Goal: Information Seeking & Learning: Find specific fact

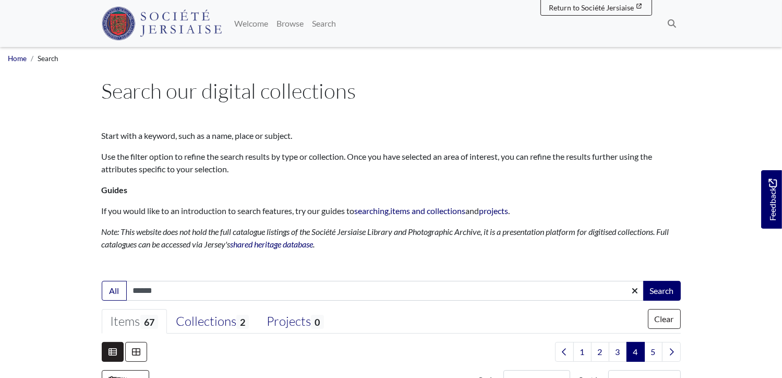
click at [171, 294] on input "******" at bounding box center [385, 291] width 518 height 20
type input "*"
type input "*********"
click at [644, 281] on button "Search" at bounding box center [663, 291] width 38 height 20
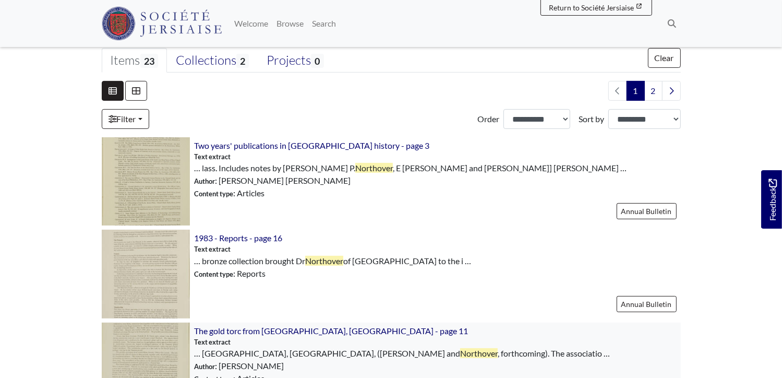
scroll to position [313, 0]
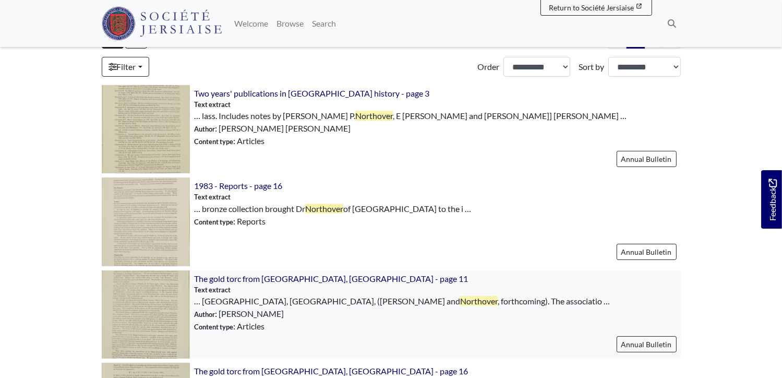
click at [146, 298] on img at bounding box center [146, 314] width 88 height 88
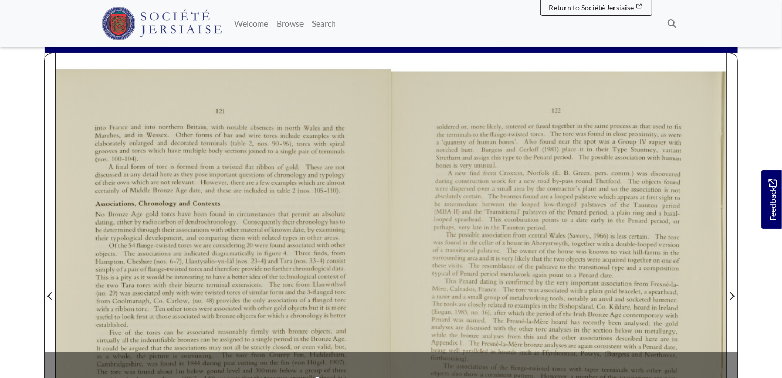
scroll to position [209, 0]
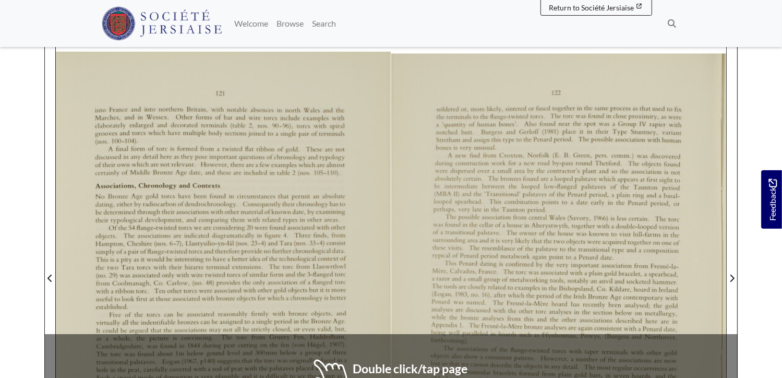
click at [302, 280] on div at bounding box center [223, 272] width 335 height 474
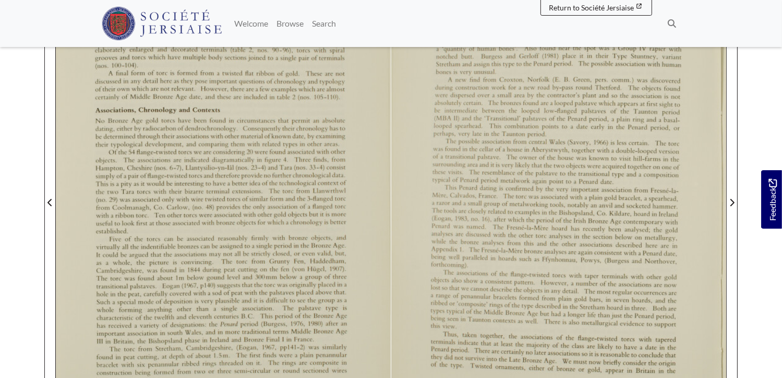
scroll to position [261, 0]
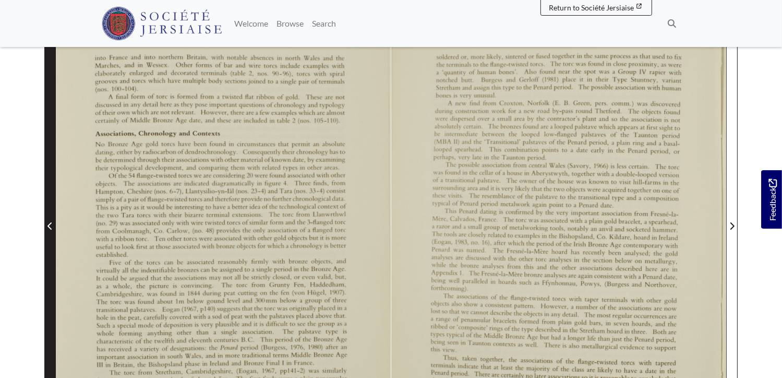
click at [52, 222] on icon "Previous Page" at bounding box center [49, 226] width 5 height 8
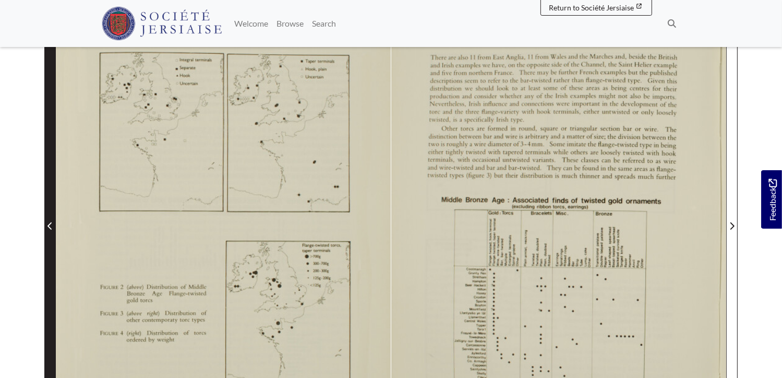
click at [52, 222] on icon "Previous Page" at bounding box center [49, 226] width 5 height 8
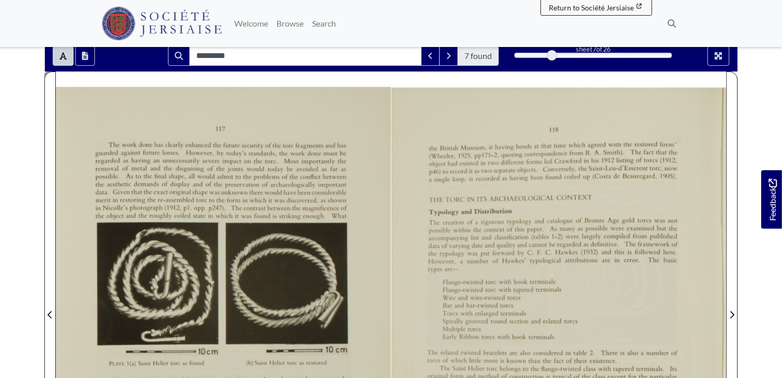
scroll to position [157, 0]
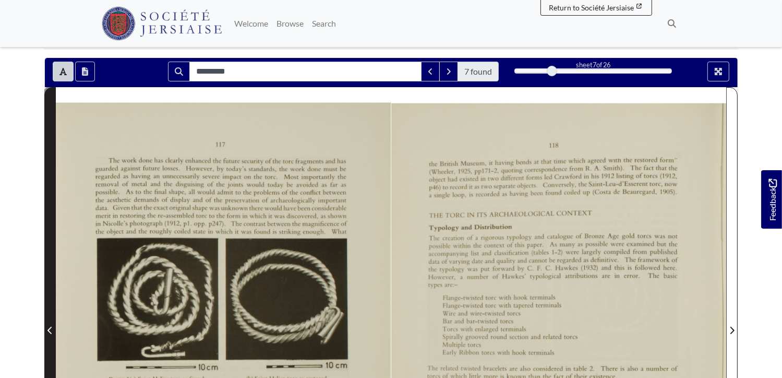
click at [48, 326] on icon "Previous Page" at bounding box center [49, 330] width 5 height 8
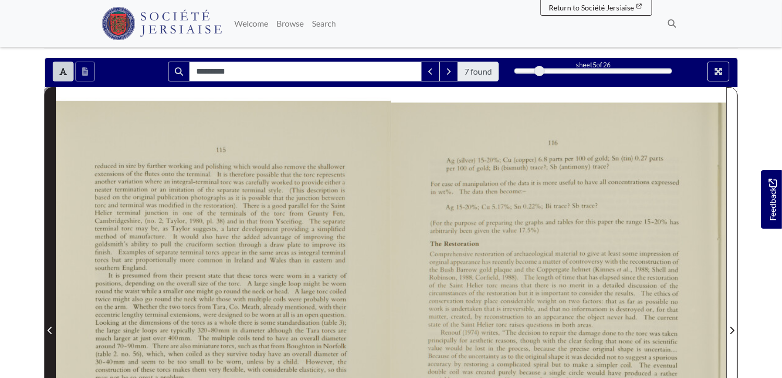
click at [48, 326] on icon "Previous Page" at bounding box center [49, 330] width 5 height 8
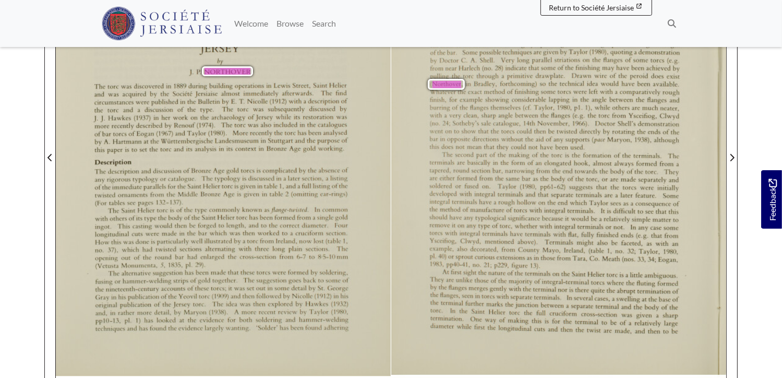
scroll to position [313, 0]
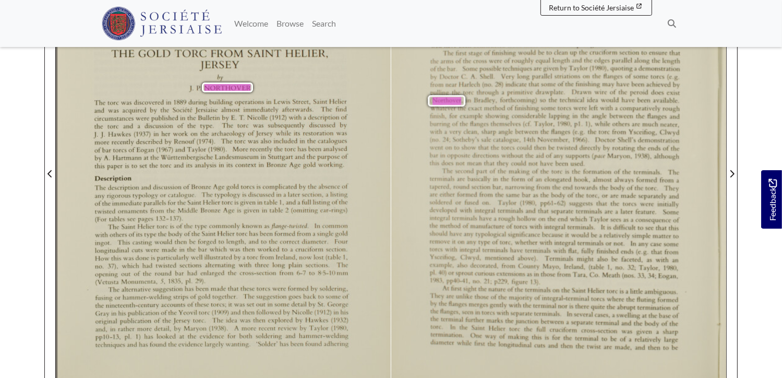
click at [711, 352] on div "114 to a ﬂange twisted torc but this appears to be associated with an ancient r…" at bounding box center [558, 174] width 335 height 460
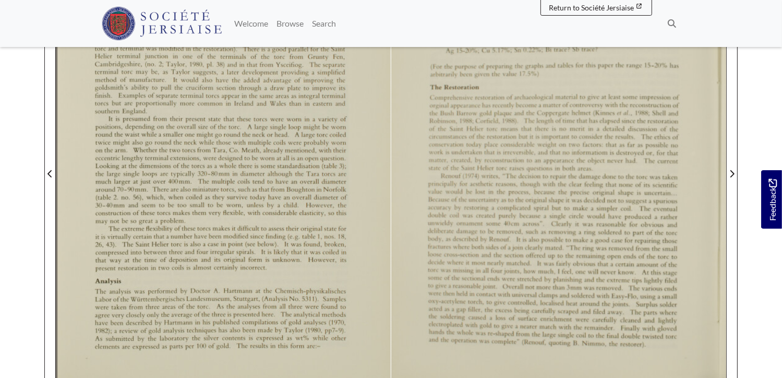
click at [705, 348] on div "116 Ag (silver) 15—20%; Cu (copper) 6.8 parts per 100 of gold; Sn (tin) 0.27 pa…" at bounding box center [558, 175] width 335 height 459
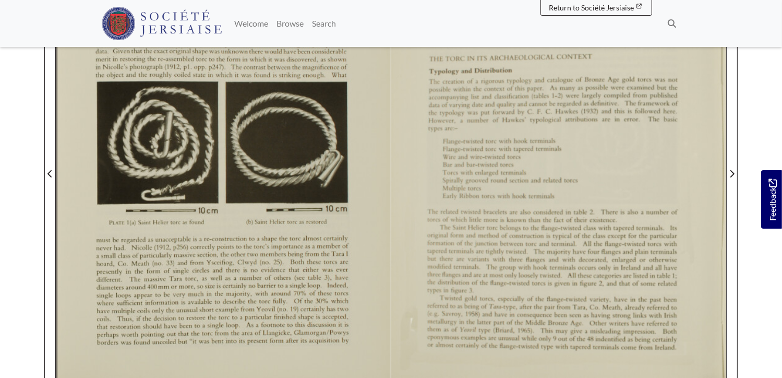
click at [704, 344] on div "118 the British Museum, it having bends at that time which agreed with the rest…" at bounding box center [558, 175] width 335 height 458
click at [710, 355] on div "118 the British Museum, it having bends at that time which agreed with the rest…" at bounding box center [558, 175] width 335 height 458
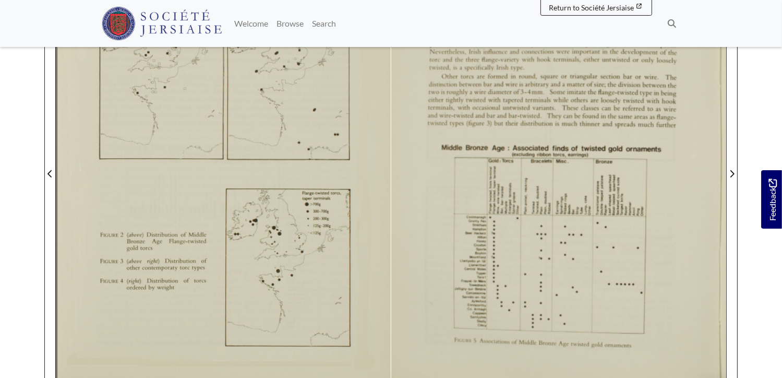
click at [712, 352] on div "l 20 There are also 11 from [GEOGRAPHIC_DATA], ll from [GEOGRAPHIC_DATA] and th…" at bounding box center [558, 175] width 335 height 457
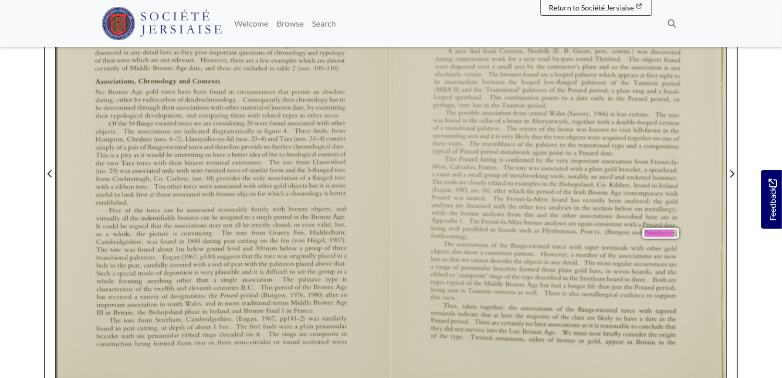
click at [713, 350] on div "122 soldered or, more likely, sintered or fused together in the same process as…" at bounding box center [558, 177] width 335 height 456
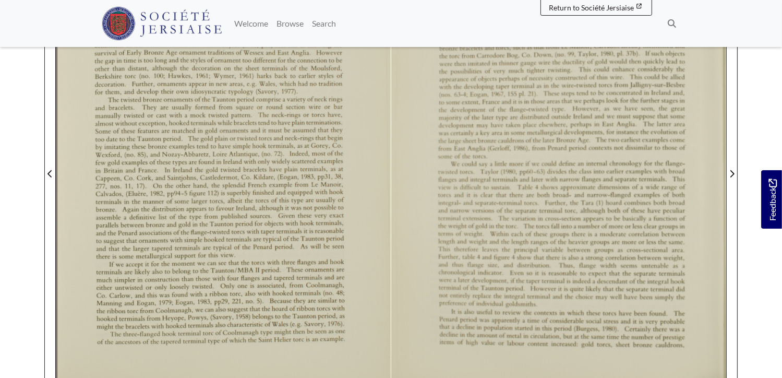
click at [713, 350] on div "124 They are probably the inspiration of the ﬂanged construction. but the other…" at bounding box center [558, 176] width 335 height 458
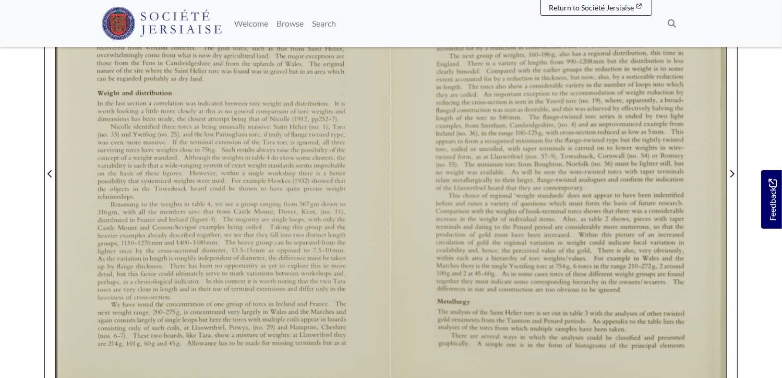
click at [716, 357] on div "126 [PERSON_NAME] (851 g, 389g) the largest torc is roughly twice the weight of…" at bounding box center [558, 168] width 335 height 474
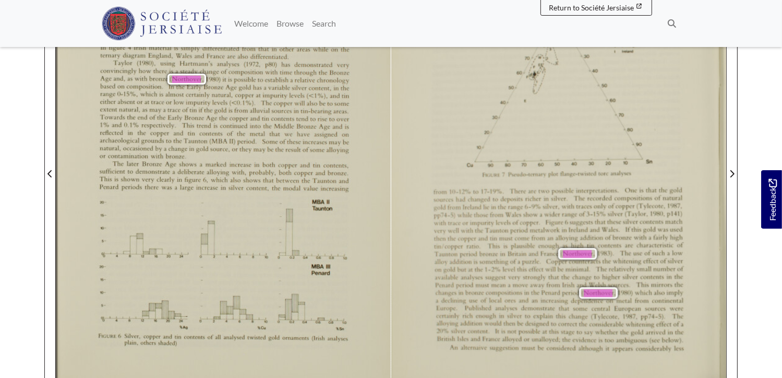
click at [722, 357] on div "128 A9 ,’\ i 5|. [PERSON_NAME] 90 r ‘ 10 E England w [GEOGRAPHIC_DATA] F France…" at bounding box center [558, 168] width 335 height 474
